Goal: Information Seeking & Learning: Find specific fact

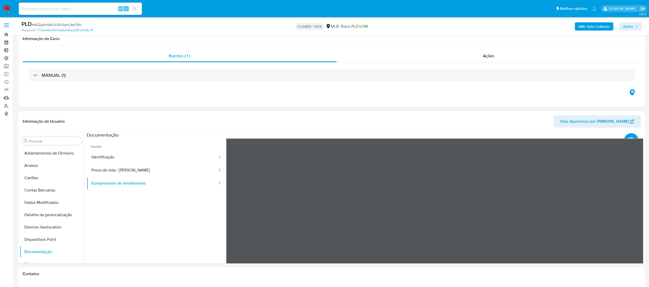
select select "10"
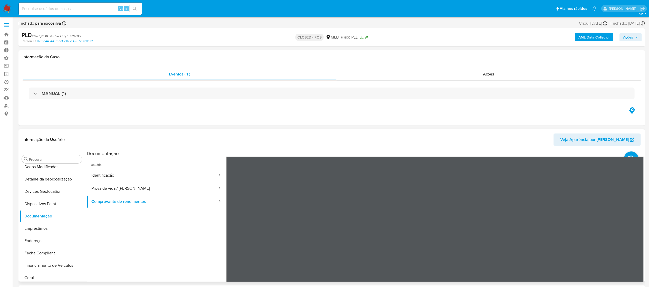
click at [592, 143] on span "Veja Aparência por Pessoa" at bounding box center [595, 140] width 69 height 12
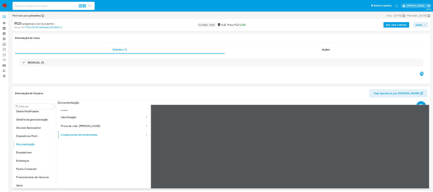
scroll to position [54, 0]
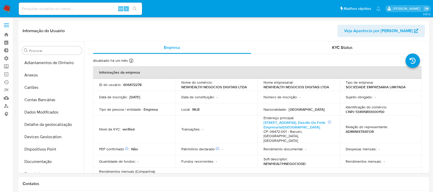
select select "10"
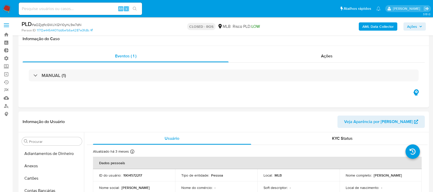
select select "10"
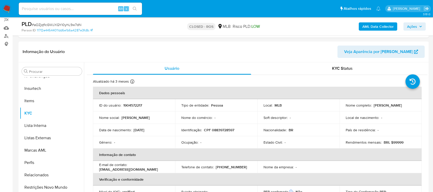
scroll to position [69, 0]
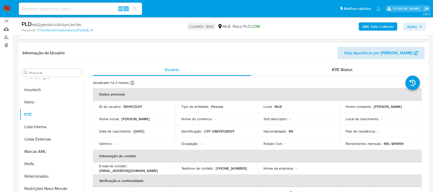
click at [397, 52] on span "Veja Aparência por [PERSON_NAME]" at bounding box center [378, 53] width 69 height 12
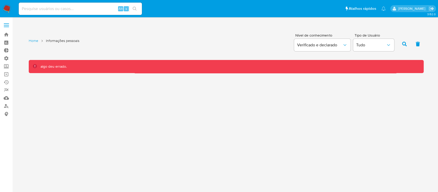
click at [287, 132] on div "3.152.0 Home Informações pessoais Nível de conhecimento Verificado e declarado …" at bounding box center [226, 105] width 416 height 168
click at [35, 65] on icon at bounding box center [35, 66] width 4 height 4
click at [218, 129] on div "3.152.0 Home Informações pessoais Nível de conhecimento Verificado e declarado …" at bounding box center [226, 105] width 416 height 168
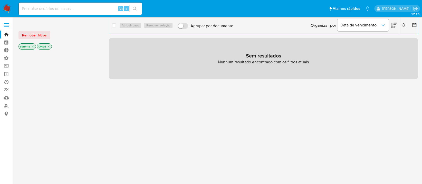
click at [34, 45] on icon "close-filter" at bounding box center [32, 46] width 3 height 3
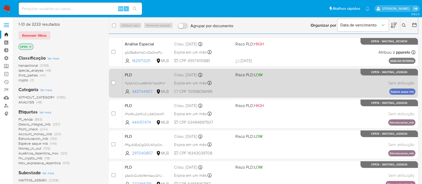
click at [193, 83] on span "Expira em um mês" at bounding box center [190, 83] width 33 height 6
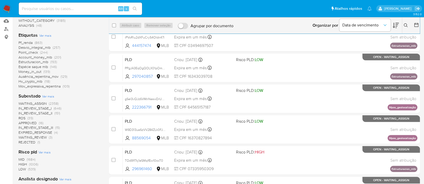
scroll to position [78, 0]
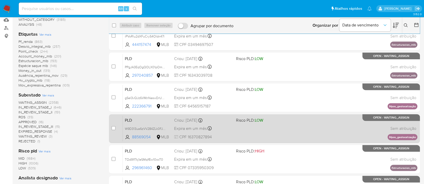
click at [195, 127] on span "Expira em um mês" at bounding box center [190, 129] width 33 height 6
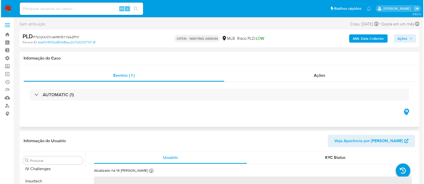
scroll to position [217, 0]
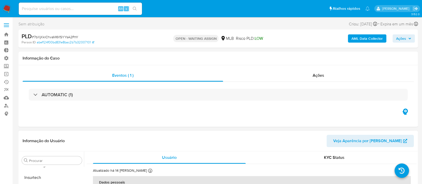
click at [381, 138] on span "Veja Aparência por Pessoa" at bounding box center [367, 141] width 69 height 12
select select "10"
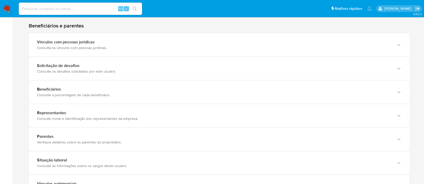
scroll to position [275, 0]
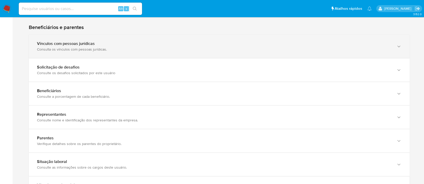
click at [215, 56] on div "Vínculos com pessoas jurídicas Consulta os vínculos com pessoas jurídicas." at bounding box center [219, 46] width 381 height 23
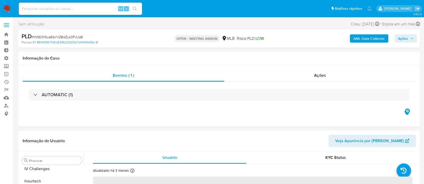
scroll to position [217, 0]
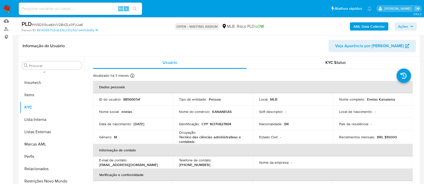
select select "10"
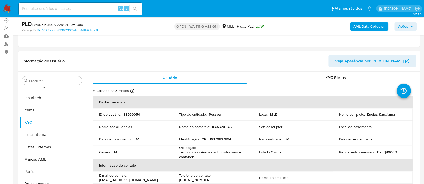
scroll to position [53, 0]
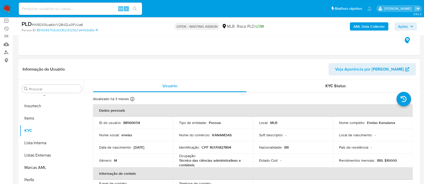
click at [368, 73] on span "Veja Aparência por Pessoa" at bounding box center [369, 69] width 69 height 12
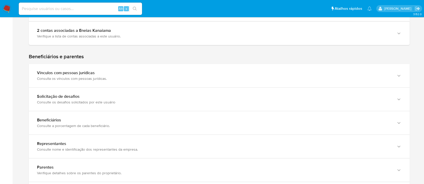
scroll to position [235, 0]
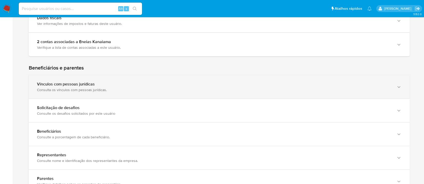
click at [371, 88] on div "Consulta os vínculos com pessoas jurídicas." at bounding box center [214, 90] width 354 height 5
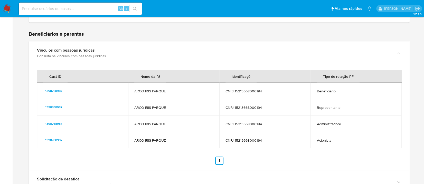
scroll to position [267, 0]
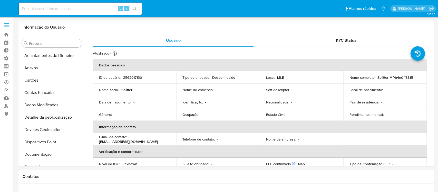
select select "10"
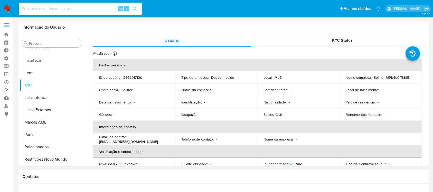
click at [36, 7] on input at bounding box center [80, 8] width 123 height 7
paste input "789952604"
type input "789952604"
click at [134, 9] on icon "search-icon" at bounding box center [135, 9] width 4 height 4
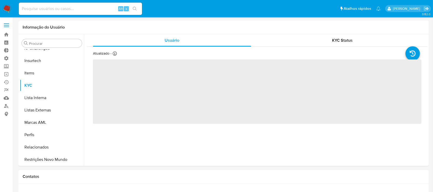
scroll to position [217, 0]
click at [84, 9] on input at bounding box center [80, 8] width 123 height 7
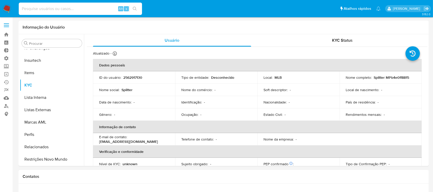
paste input "789952604"
type input "789952604"
select select "10"
type input "789952604"
click at [134, 10] on icon "search-icon" at bounding box center [135, 9] width 4 height 4
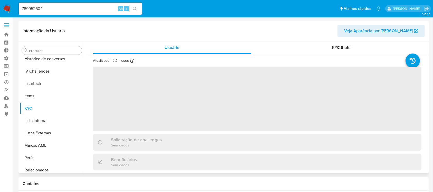
scroll to position [217, 0]
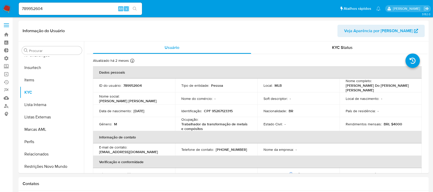
select select "10"
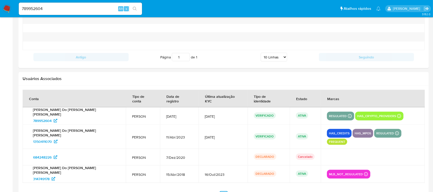
scroll to position [592, 0]
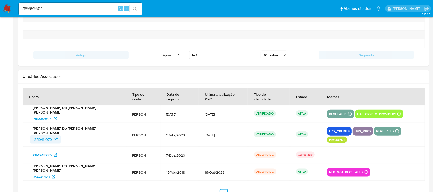
click at [45, 135] on span "1350411070" at bounding box center [42, 139] width 19 height 8
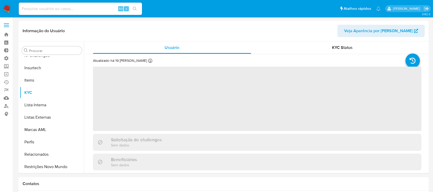
scroll to position [217, 0]
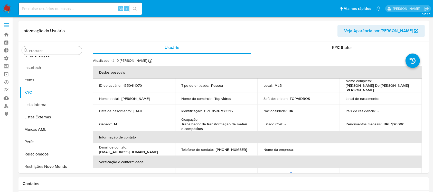
select select "10"
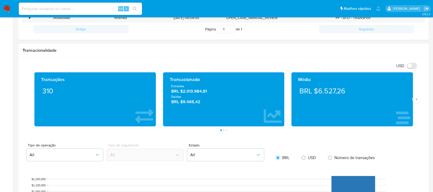
scroll to position [205, 0]
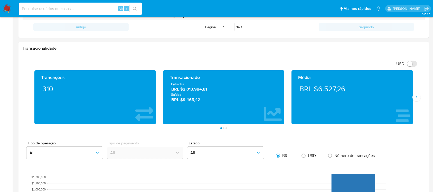
click at [64, 8] on input at bounding box center [80, 8] width 123 height 7
paste input "201485734"
type input "201485734"
click at [136, 11] on icon "search-icon" at bounding box center [135, 9] width 4 height 4
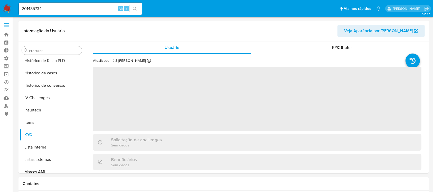
scroll to position [229, 0]
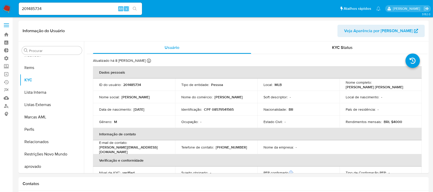
select select "10"
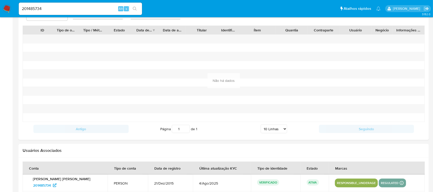
scroll to position [562, 0]
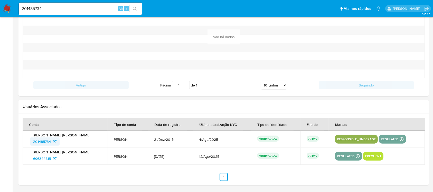
click at [30, 142] on link "201485734" at bounding box center [45, 141] width 30 height 8
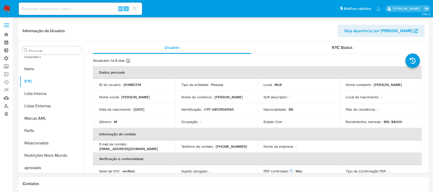
scroll to position [229, 0]
select select "10"
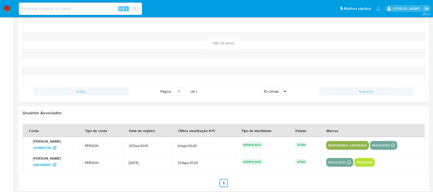
scroll to position [558, 0]
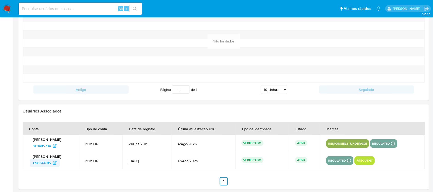
click at [37, 161] on span "696344815" at bounding box center [42, 162] width 18 height 8
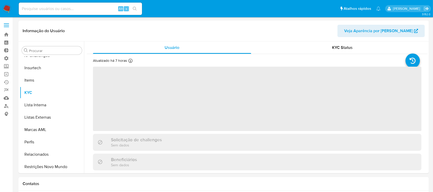
scroll to position [217, 0]
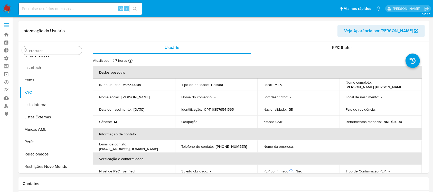
select select "10"
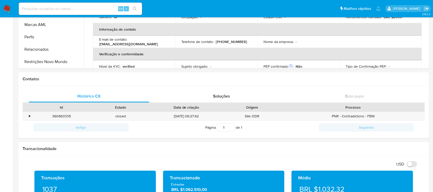
scroll to position [190, 0]
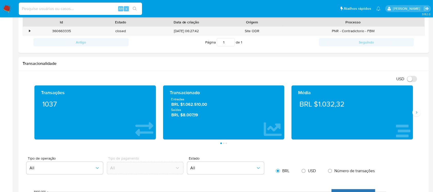
click at [65, 8] on input at bounding box center [80, 8] width 123 height 7
paste input "328063972"
type input "328063972"
click at [136, 7] on icon "search-icon" at bounding box center [135, 9] width 4 height 4
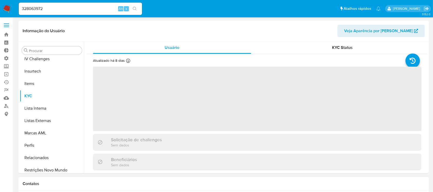
scroll to position [217, 0]
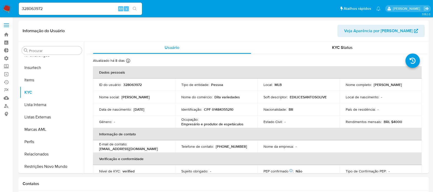
select select "10"
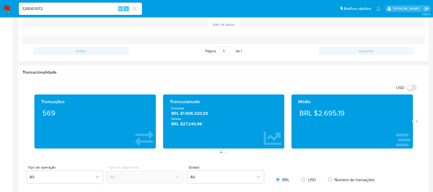
scroll to position [247, 0]
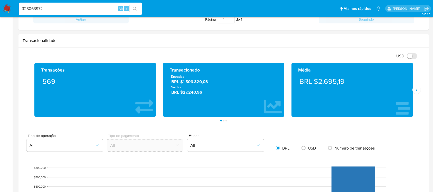
drag, startPoint x: 50, startPoint y: 9, endPoint x: 0, endPoint y: -3, distance: 51.0
click at [0, 0] on html "Pausado Ver notificaciones 328063972 Alt s Atalhos rápidos Presiona las siguien…" at bounding box center [216, 154] width 433 height 803
paste input "482423247"
type input "482423247"
click at [136, 8] on icon "search-icon" at bounding box center [135, 9] width 4 height 4
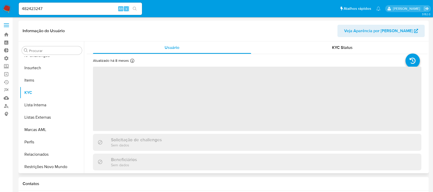
scroll to position [217, 0]
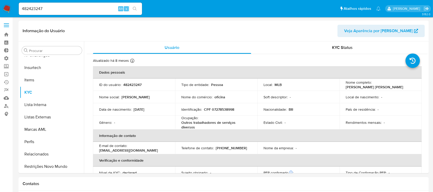
select select "10"
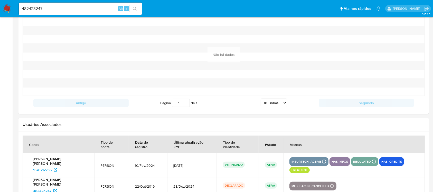
scroll to position [521, 0]
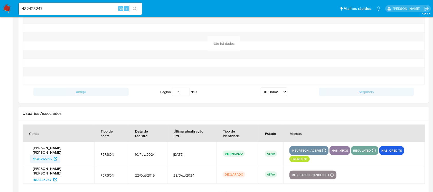
drag, startPoint x: 29, startPoint y: 161, endPoint x: 52, endPoint y: 162, distance: 23.4
click at [52, 162] on div "Juliana da Rocha Franca da Silva 1678212736" at bounding box center [58, 153] width 59 height 17
click at [56, 7] on input "482423247" at bounding box center [80, 8] width 123 height 7
drag, startPoint x: 53, startPoint y: 9, endPoint x: 10, endPoint y: 1, distance: 43.5
click at [10, 1] on nav "Pausado Ver notificaciones 482423247 Alt s Atalhos rápidos Presiona las siguien…" at bounding box center [216, 8] width 433 height 17
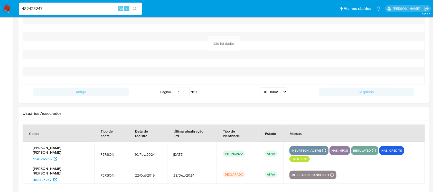
click at [48, 9] on input "482423247" at bounding box center [80, 8] width 123 height 7
paste input "602426127"
drag, startPoint x: 67, startPoint y: 9, endPoint x: 7, endPoint y: 6, distance: 59.9
click at [7, 6] on nav "Pausado Ver notificaciones 482423247602426127 Alt s Atalhos rápidos Presiona la…" at bounding box center [216, 8] width 433 height 17
paste input
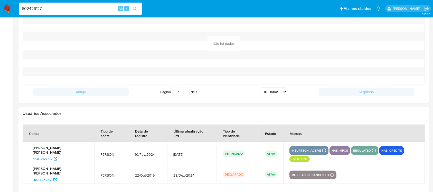
type input "602426127"
click at [134, 6] on button "search-icon" at bounding box center [134, 8] width 11 height 7
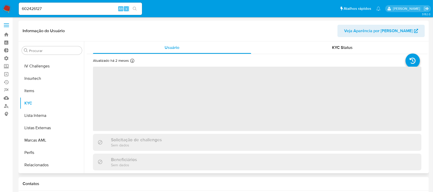
scroll to position [217, 0]
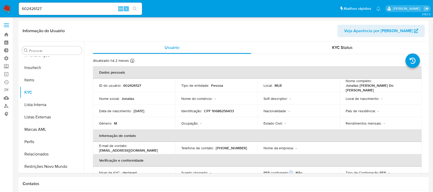
select select "10"
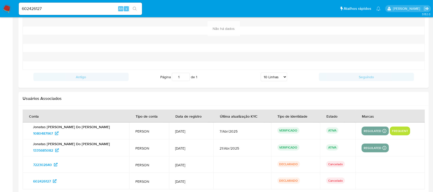
scroll to position [581, 0]
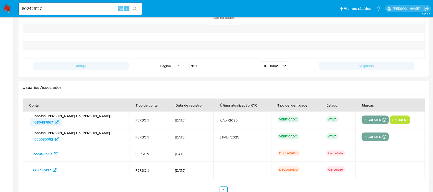
click at [39, 122] on span "1080487967" at bounding box center [43, 122] width 20 height 8
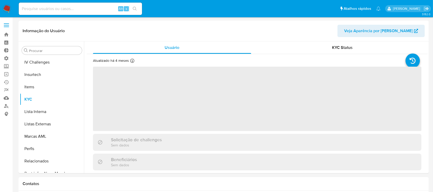
scroll to position [217, 0]
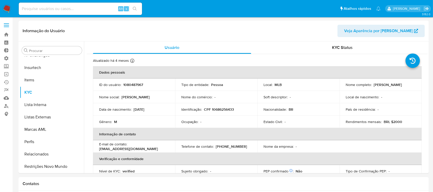
select select "10"
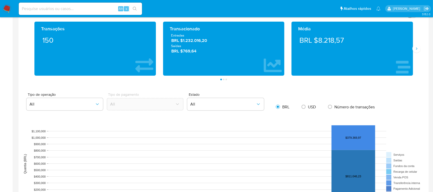
scroll to position [219, 0]
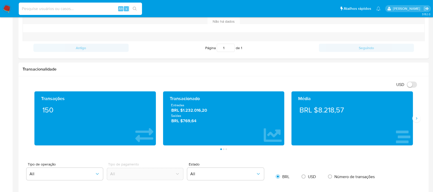
click at [45, 10] on input at bounding box center [80, 8] width 123 height 7
paste input "176425148"
type input "176425148"
click at [133, 9] on icon "search-icon" at bounding box center [135, 9] width 4 height 4
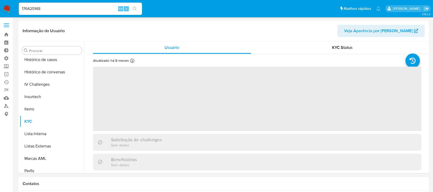
scroll to position [217, 0]
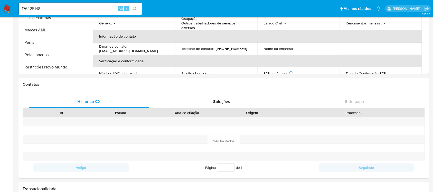
select select "10"
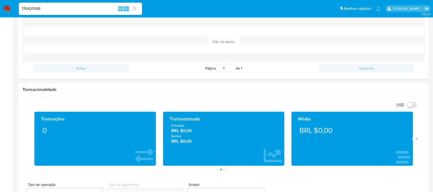
scroll to position [199, 0]
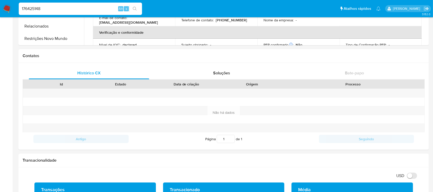
drag, startPoint x: 91, startPoint y: 8, endPoint x: 2, endPoint y: 1, distance: 89.3
click at [2, 1] on nav "Pausado Ver notificaciones 176425148 Alt s Atalhos rápidos Presiona las siguien…" at bounding box center [216, 8] width 433 height 17
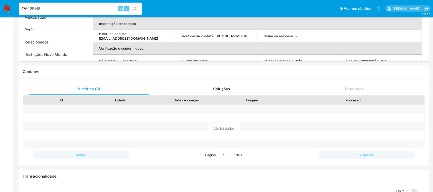
paste input "351164849"
type input "351164849"
click at [134, 9] on icon "search-icon" at bounding box center [135, 9] width 4 height 4
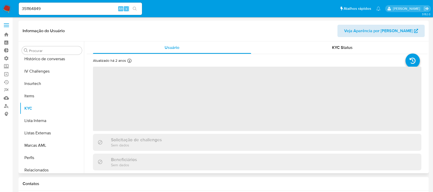
scroll to position [217, 0]
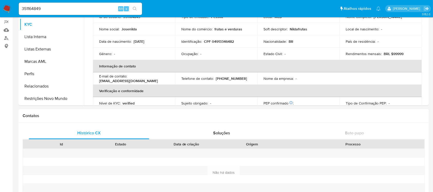
select select "10"
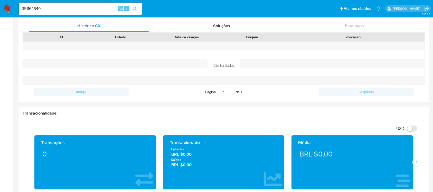
scroll to position [210, 0]
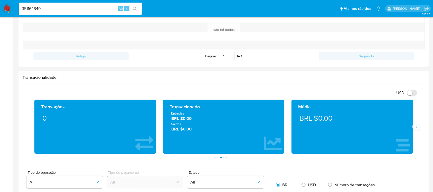
drag, startPoint x: 80, startPoint y: 7, endPoint x: 2, endPoint y: -3, distance: 78.5
click at [2, 0] on html "Pausado Ver notificaciones 351164849 Alt s Atalhos rápidos Presiona las siguien…" at bounding box center [216, 189] width 433 height 799
paste input "1825172541"
type input "1825172541"
click at [135, 6] on button "search-icon" at bounding box center [134, 8] width 11 height 7
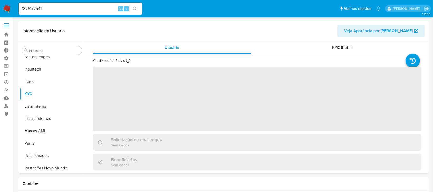
scroll to position [217, 0]
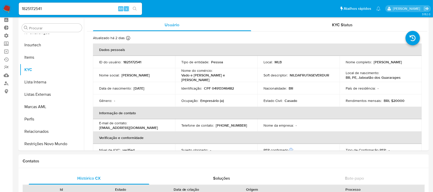
select select "10"
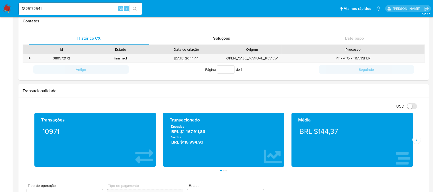
scroll to position [163, 0]
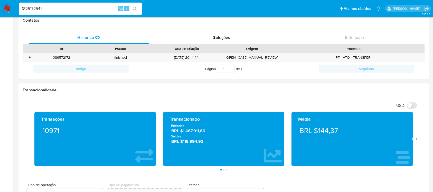
drag, startPoint x: 52, startPoint y: 10, endPoint x: 0, endPoint y: -4, distance: 54.2
paste input "808843404,"
type input "808843404"
click at [134, 6] on button "search-icon" at bounding box center [134, 8] width 11 height 7
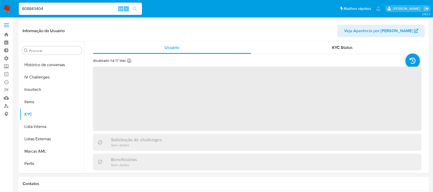
scroll to position [217, 0]
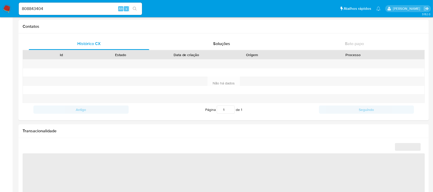
select select "10"
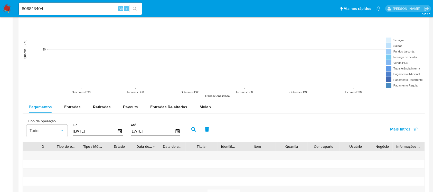
scroll to position [579, 0]
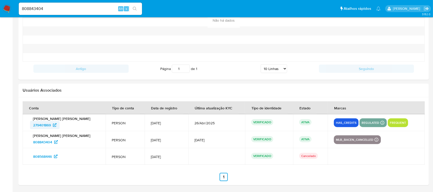
drag, startPoint x: 26, startPoint y: 125, endPoint x: 51, endPoint y: 127, distance: 25.3
click at [51, 127] on td "Alessandra de Assuncao Leite Martins 279401869" at bounding box center [64, 122] width 83 height 17
click at [51, 127] on span "279401869" at bounding box center [42, 125] width 18 height 8
drag, startPoint x: 55, startPoint y: 8, endPoint x: 0, endPoint y: 1, distance: 55.4
click at [0, 1] on nav "Pausado Ver notificaciones 808843404 Alt s Atalhos rápidos Presiona las siguien…" at bounding box center [216, 8] width 433 height 17
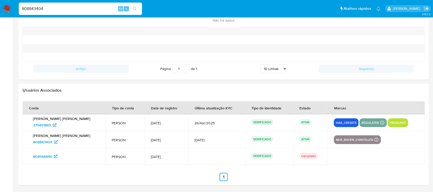
paste input "1339851608"
type input "1339851608"
click at [138, 5] on button "search-icon" at bounding box center [134, 8] width 11 height 7
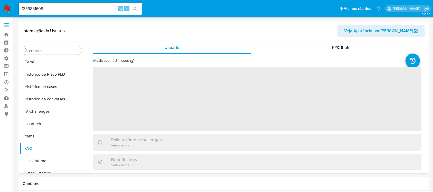
scroll to position [217, 0]
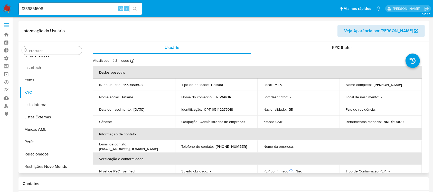
select select "10"
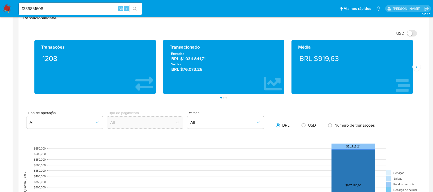
scroll to position [270, 0]
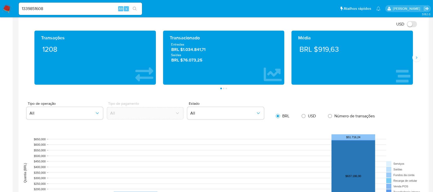
click at [32, 81] on div "Transações 1208" at bounding box center [95, 58] width 129 height 54
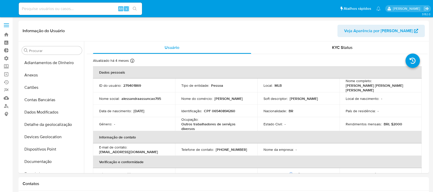
select select "10"
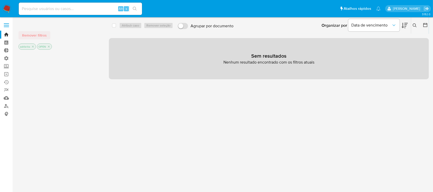
click at [33, 46] on icon "close-filter" at bounding box center [33, 47] width 2 height 2
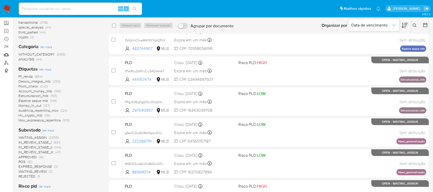
scroll to position [42, 0]
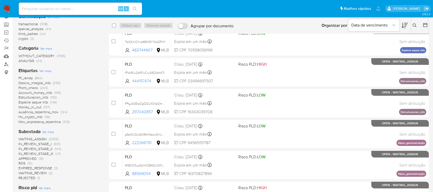
click at [44, 139] on span "WAITING_ASSIGN" at bounding box center [32, 138] width 28 height 5
